Goal: Task Accomplishment & Management: Manage account settings

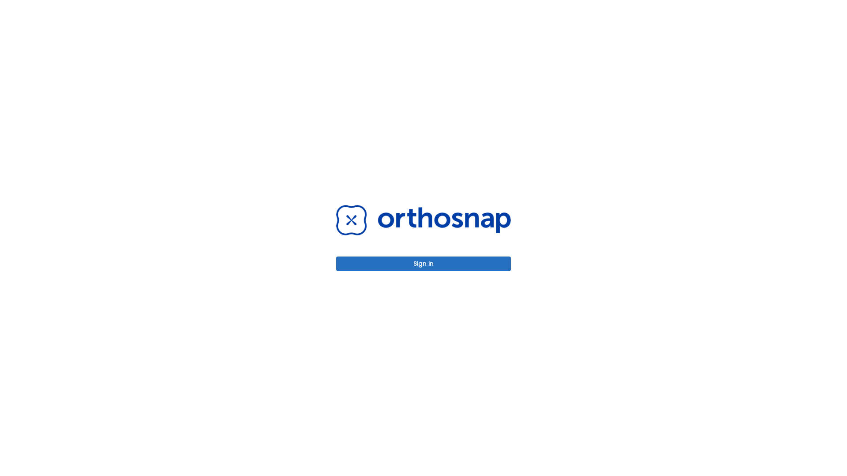
click at [423, 264] on button "Sign in" at bounding box center [423, 264] width 175 height 15
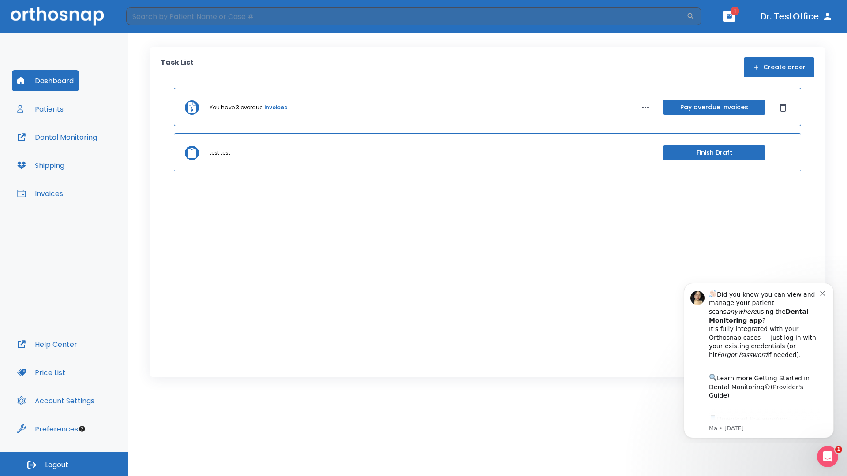
click at [64, 464] on span "Logout" at bounding box center [56, 465] width 23 height 10
